Goal: Task Accomplishment & Management: Use online tool/utility

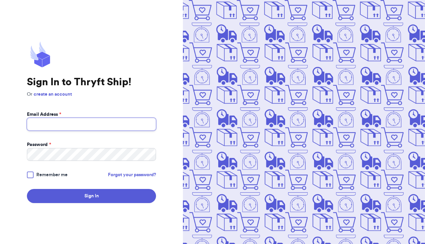
type input "juliedmacd@gmail.com"
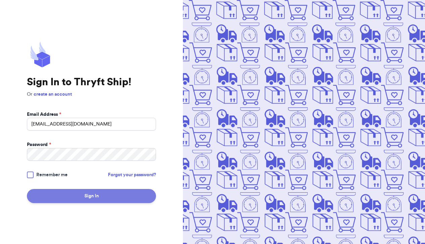
click at [120, 199] on button "Sign In" at bounding box center [91, 196] width 129 height 14
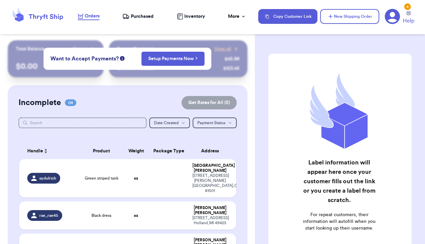
click at [139, 17] on span "Purchased" at bounding box center [142, 16] width 23 height 7
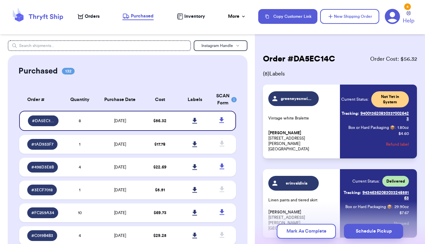
click at [96, 15] on span "Orders" at bounding box center [92, 16] width 15 height 7
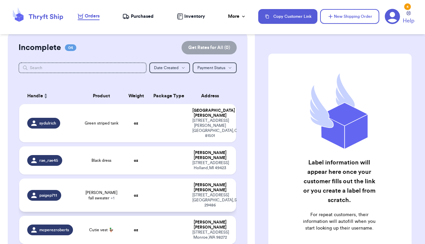
scroll to position [61, 0]
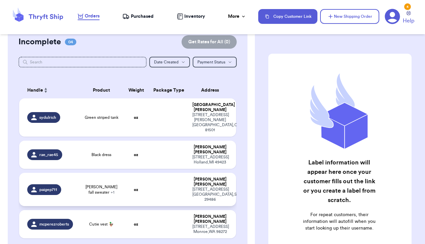
click at [111, 191] on span "+ 1" at bounding box center [113, 193] width 4 height 4
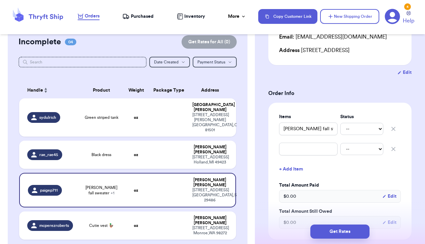
scroll to position [96, 0]
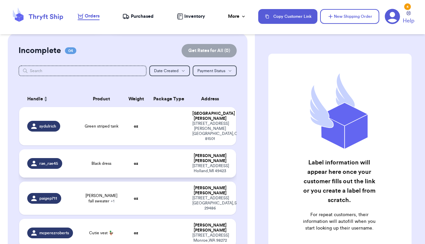
scroll to position [58, 0]
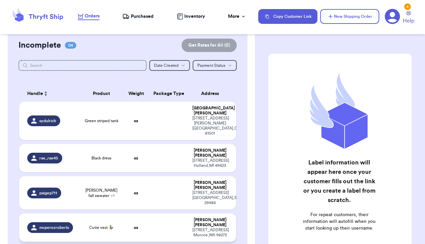
click at [87, 216] on td "Cutie vest 🦆" at bounding box center [101, 228] width 43 height 28
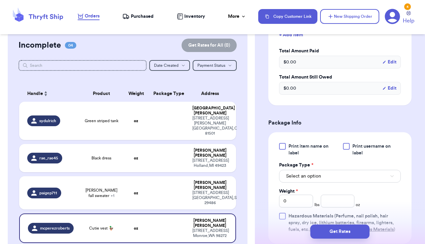
scroll to position [205, 0]
click at [305, 179] on span "Select an option" at bounding box center [303, 176] width 35 height 7
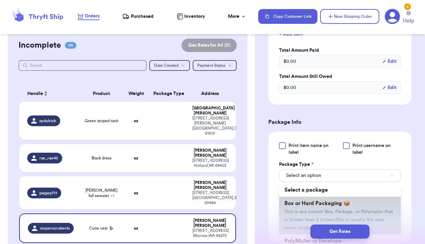
click at [305, 206] on span "Box or Hard Packaging 📦" at bounding box center [318, 203] width 66 height 5
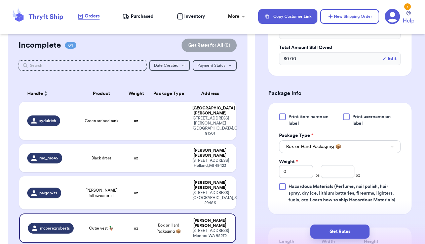
scroll to position [234, 0]
click at [350, 178] on input "number" at bounding box center [338, 171] width 34 height 13
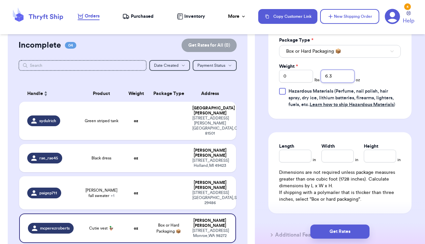
scroll to position [337, 0]
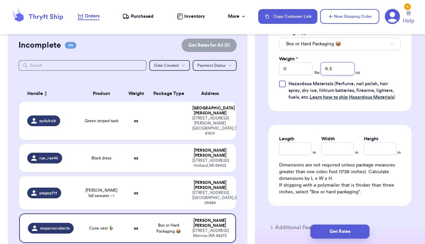
type input "6.3"
click at [295, 155] on input "Length" at bounding box center [295, 149] width 32 height 13
type input "9"
type input "6"
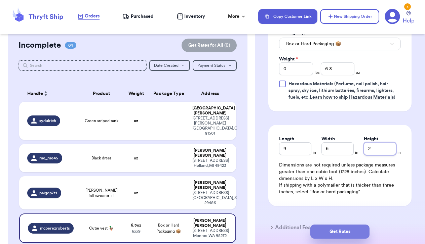
type input "2"
click at [329, 233] on button "Get Rates" at bounding box center [339, 232] width 59 height 14
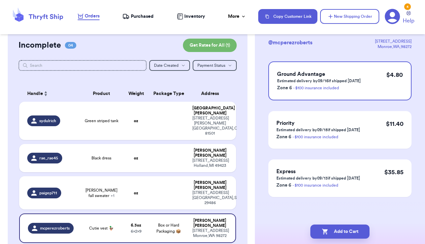
scroll to position [0, 0]
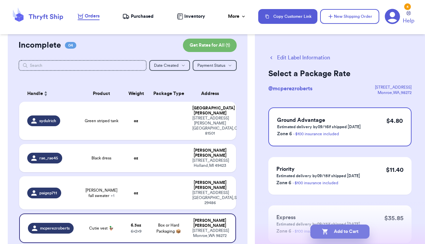
click at [349, 232] on button "Add to Cart" at bounding box center [339, 232] width 59 height 14
checkbox input "true"
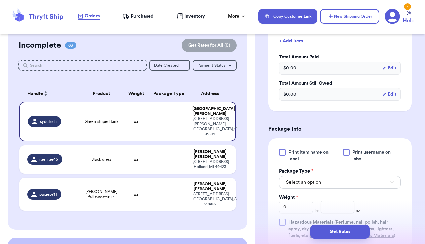
scroll to position [199, 0]
click at [357, 189] on button "Select an option" at bounding box center [340, 182] width 122 height 13
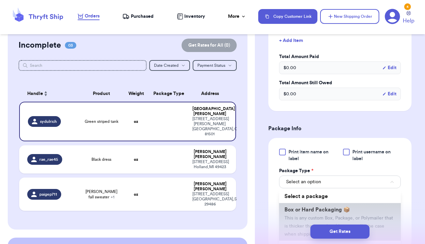
click at [351, 218] on li "Box or Hard Packaging 📦 This is any custom Box, Package, or Polymailer that is …" at bounding box center [340, 222] width 122 height 38
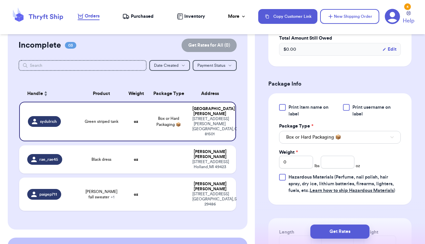
scroll to position [247, 0]
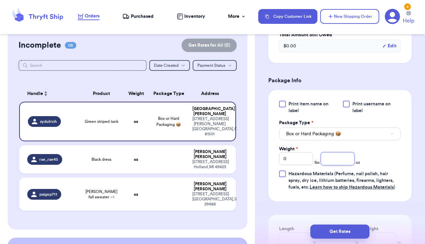
click at [344, 165] on input "number" at bounding box center [338, 159] width 34 height 13
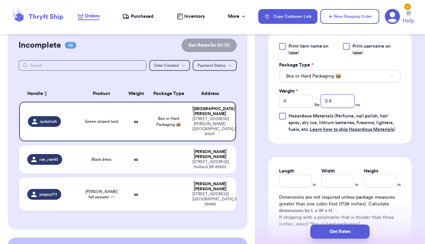
scroll to position [348, 0]
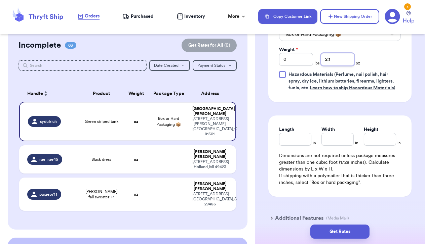
type input "2"
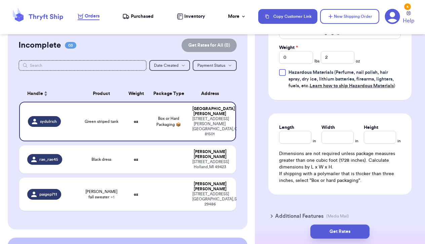
click at [297, 153] on div "Length in Width in Height in Dimensions are not required unless package measure…" at bounding box center [339, 154] width 143 height 81
click at [295, 144] on input "Length" at bounding box center [295, 137] width 32 height 13
type input "10"
type input "6"
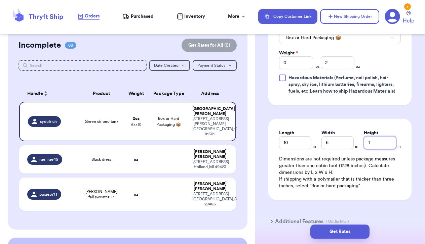
scroll to position [342, 0]
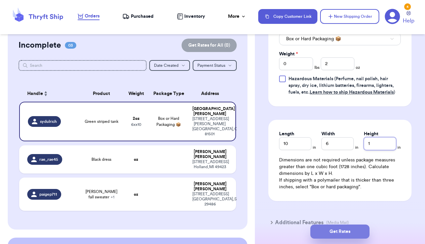
type input "1"
click at [323, 231] on button "Get Rates" at bounding box center [339, 232] width 59 height 14
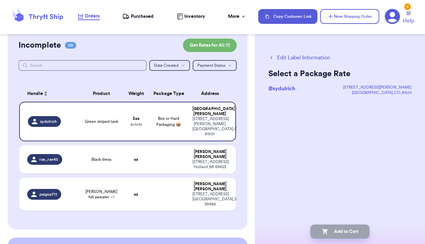
scroll to position [0, 0]
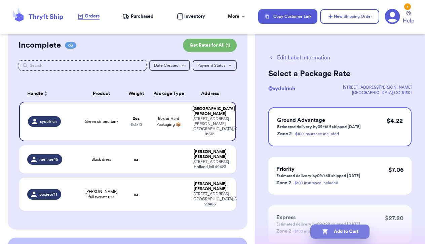
click at [330, 234] on button "Add to Cart" at bounding box center [339, 232] width 59 height 14
checkbox input "true"
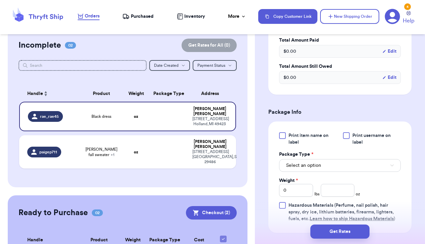
scroll to position [218, 0]
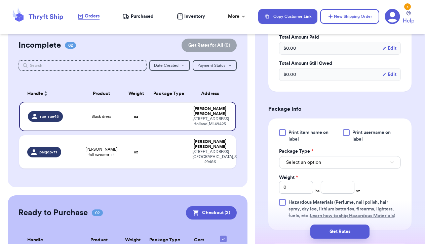
click at [313, 167] on button "Select an option" at bounding box center [340, 162] width 122 height 13
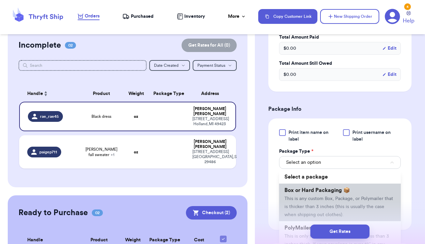
click at [311, 193] on span "Box or Hard Packaging 📦" at bounding box center [318, 190] width 66 height 5
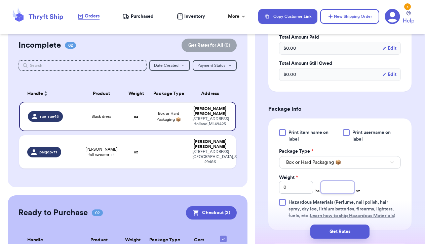
click at [332, 188] on input "number" at bounding box center [338, 187] width 34 height 13
type input "10.8"
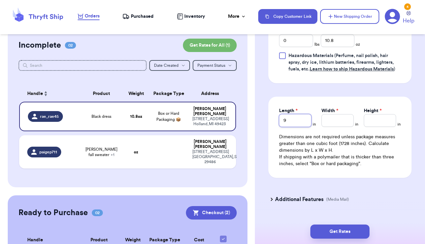
type input "9"
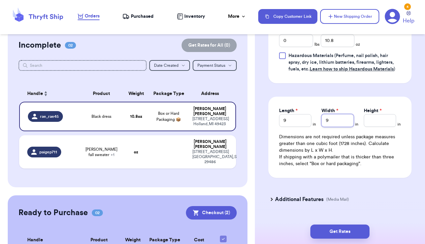
type input "9"
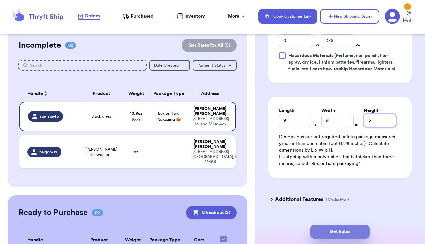
type input "3"
click at [330, 228] on button "Get Rates" at bounding box center [339, 232] width 59 height 14
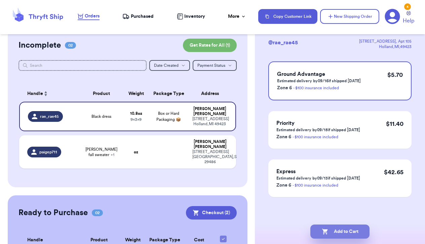
scroll to position [0, 0]
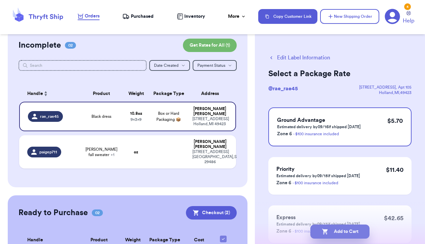
click at [334, 228] on button "Add to Cart" at bounding box center [339, 232] width 59 height 14
checkbox input "true"
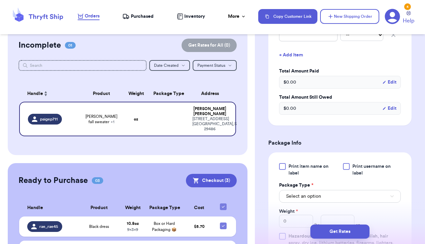
scroll to position [210, 0]
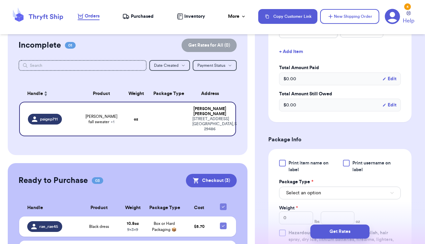
click at [305, 197] on span "Select an option" at bounding box center [303, 193] width 35 height 7
click at [301, 226] on div "Get Rates" at bounding box center [339, 232] width 159 height 14
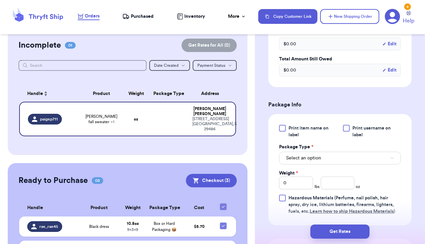
scroll to position [251, 0]
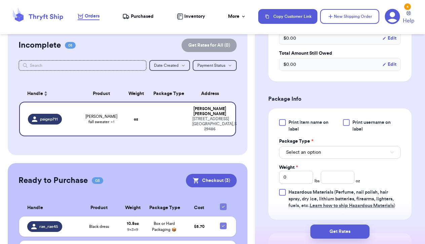
click at [303, 156] on span "Select an option" at bounding box center [303, 152] width 35 height 7
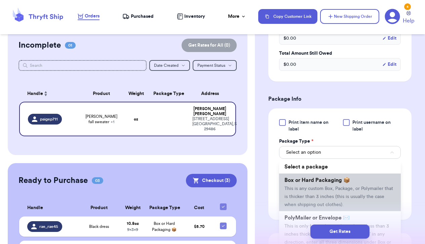
click at [301, 200] on span "This is any custom Box, Package, or Polymailer that is thicker than 3 inches (t…" at bounding box center [339, 197] width 109 height 21
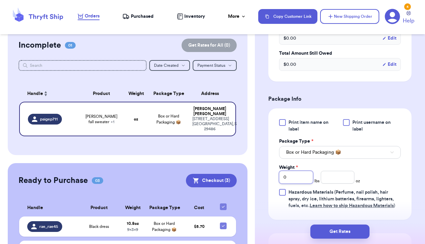
click at [295, 184] on input "0" at bounding box center [296, 177] width 34 height 13
type input "1"
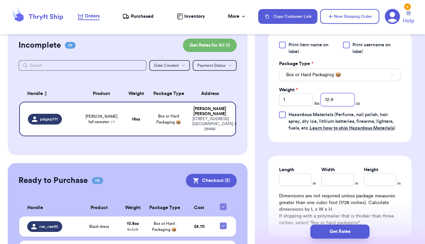
scroll to position [363, 0]
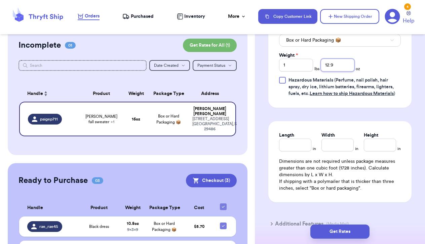
type input "12.9"
click at [295, 152] on input "Length" at bounding box center [295, 145] width 32 height 13
type input "11"
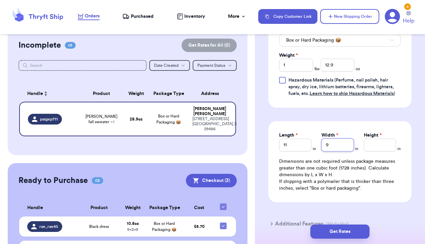
type input "9"
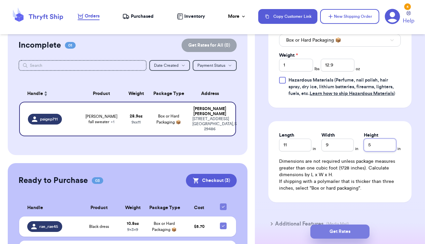
type input "5"
click at [329, 230] on button "Get Rates" at bounding box center [339, 232] width 59 height 14
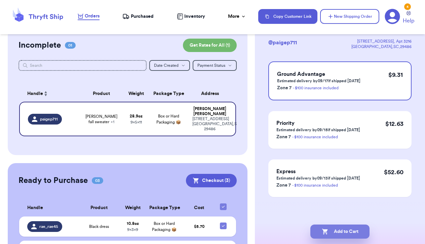
scroll to position [0, 0]
click at [337, 231] on button "Add to Cart" at bounding box center [339, 232] width 59 height 14
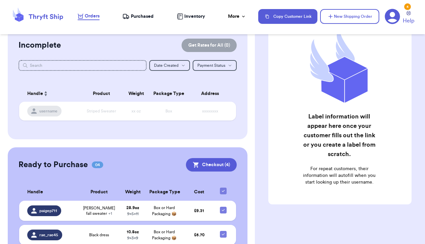
checkbox input "true"
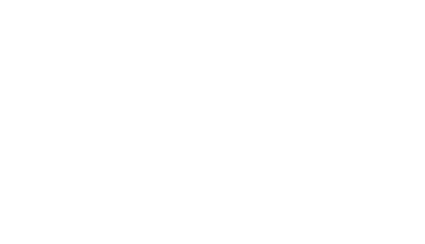
click at [286, 32] on body at bounding box center [212, 122] width 425 height 244
click at [272, 18] on body at bounding box center [212, 122] width 425 height 244
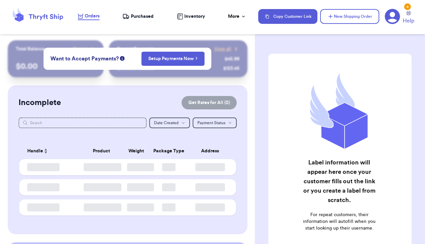
checkbox input "true"
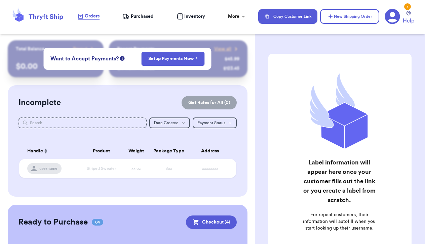
click at [92, 17] on span "Orders" at bounding box center [92, 16] width 15 height 7
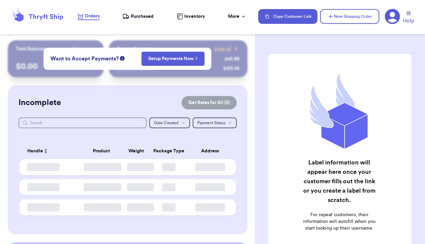
checkbox input "true"
